Goal: Task Accomplishment & Management: Complete application form

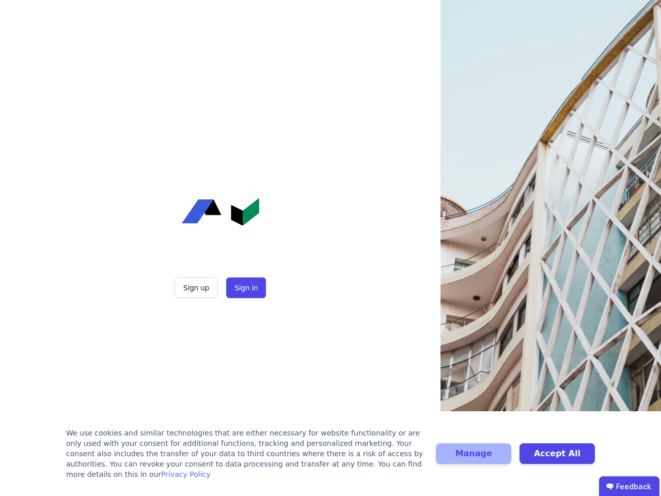
click at [331, 248] on div "Sign up Sign in" at bounding box center [220, 248] width 258 height 496
click at [197, 288] on button "Sign up" at bounding box center [196, 287] width 43 height 21
click at [245, 288] on button "Sign in" at bounding box center [246, 287] width 40 height 21
click at [331, 459] on div "We use cookies and similar technologies that are either necessary for website f…" at bounding box center [245, 454] width 358 height 52
click at [474, 459] on button "Manage" at bounding box center [473, 453] width 75 height 21
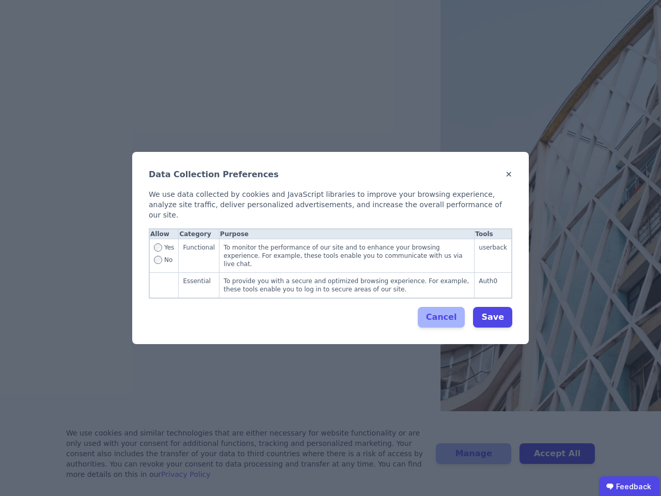
click at [558, 459] on div "Data Collection Preferences ✕ We use data collected by cookies and JavaScript l…" at bounding box center [330, 248] width 661 height 496
click at [629, 486] on ubdiv "Feedback" at bounding box center [629, 486] width 60 height 21
